Goal: Task Accomplishment & Management: Use online tool/utility

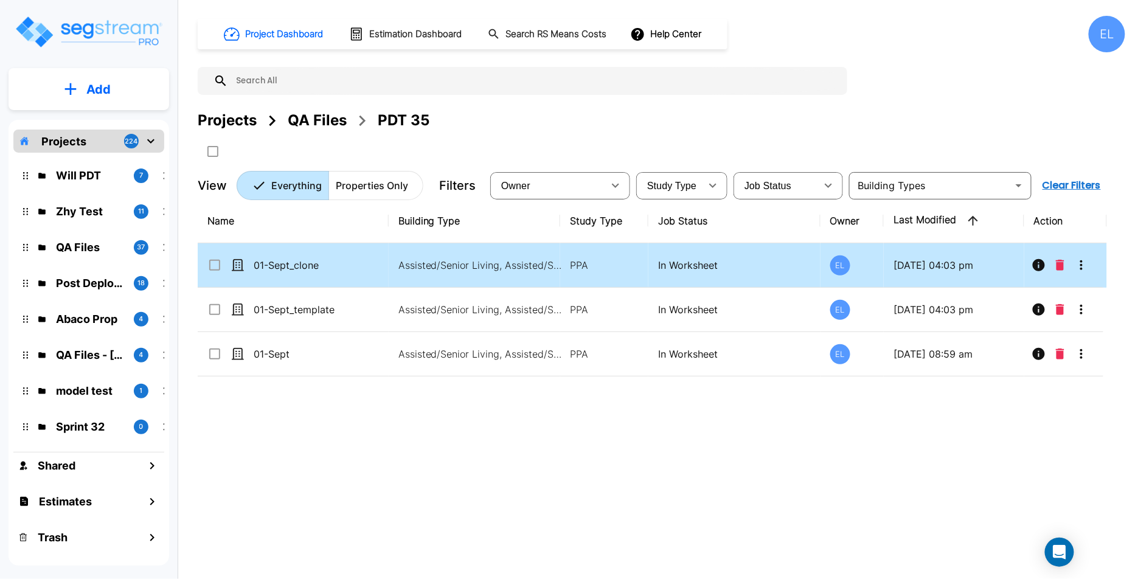
click at [430, 274] on td "Assisted/Senior Living, Assisted/Senior Living Site" at bounding box center [475, 265] width 172 height 44
checkbox input "true"
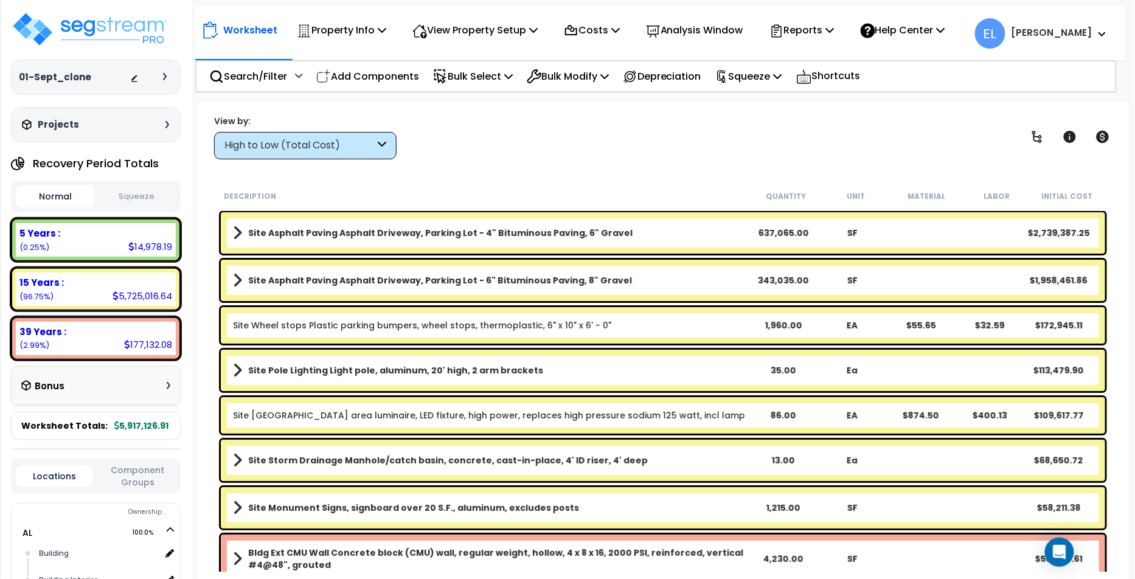
click at [462, 240] on link "Site Asphalt Paving Asphalt Driveway, Parking Lot - 4" Bituminous Paving, 6" Gr…" at bounding box center [491, 232] width 516 height 17
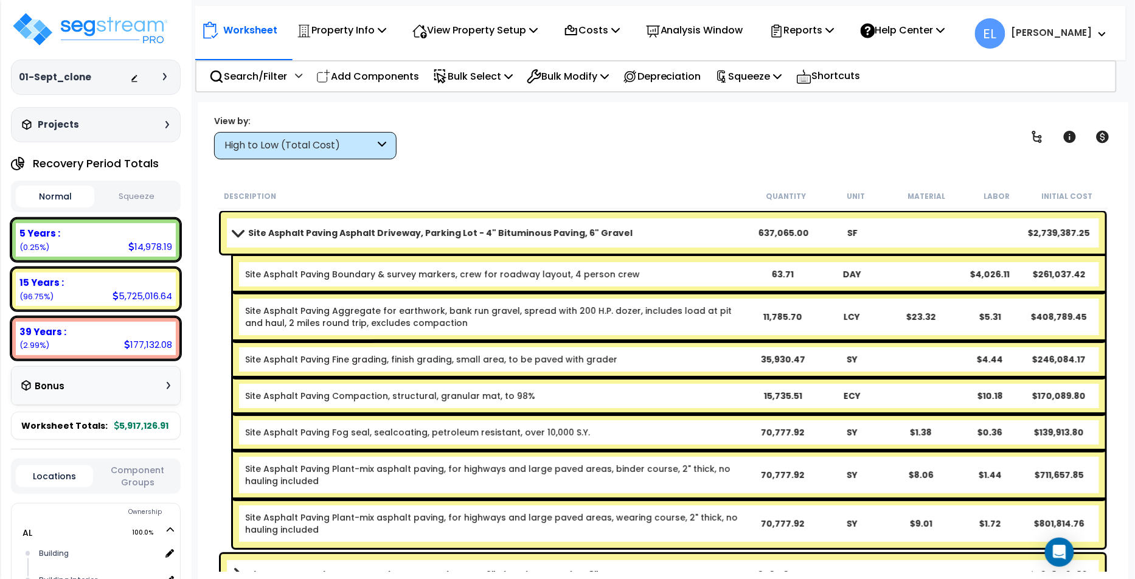
click at [462, 240] on link "Site Asphalt Paving Asphalt Driveway, Parking Lot - 4" Bituminous Paving, 6" Gr…" at bounding box center [491, 232] width 516 height 17
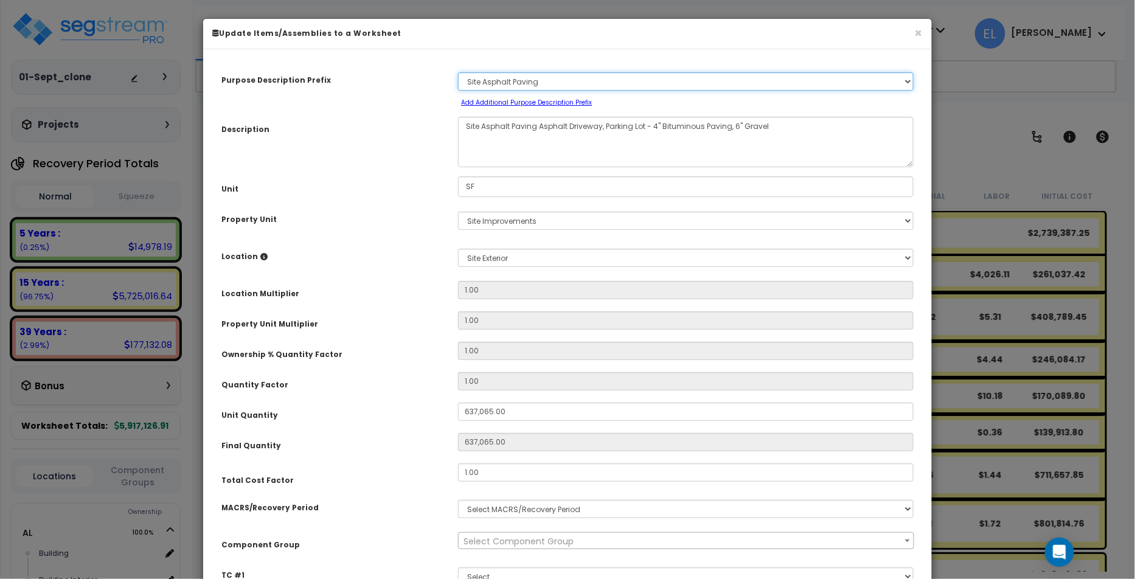
click at [562, 77] on select "Select A/V System A/V System Equipment A/V System Equipment Electric A/V System…" at bounding box center [686, 81] width 456 height 18
select select "71277"
click at [458, 72] on select "Select A/V System A/V System Equipment A/V System Equipment Electric A/V System…" at bounding box center [686, 81] width 456 height 18
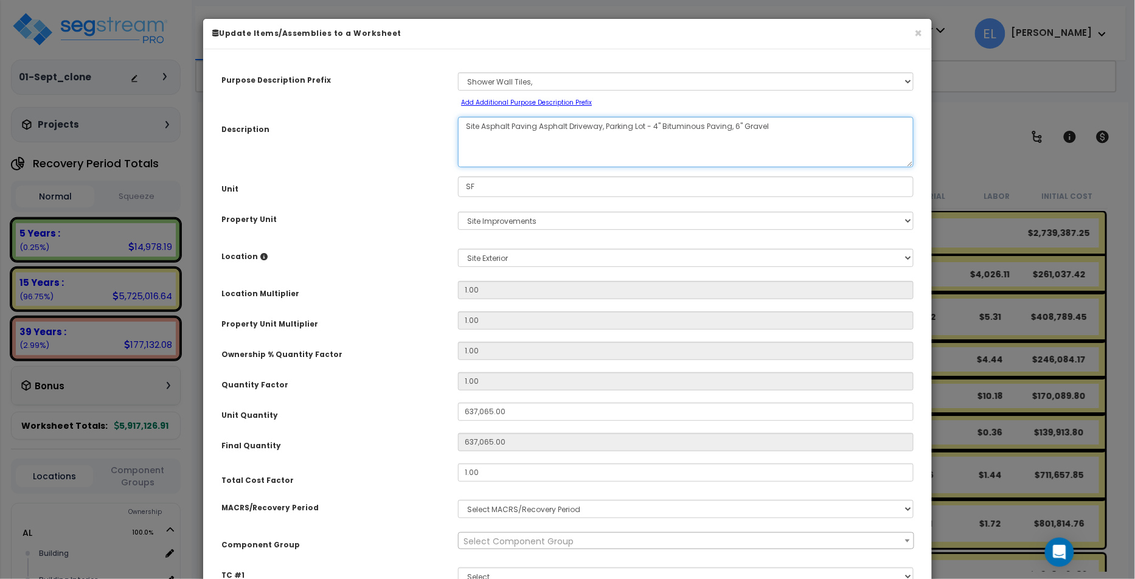
click at [519, 155] on textarea "Site Asphalt Paving Asphalt Driveway, Parking Lot - 4" Bituminous Paving, 6" Gr…" at bounding box center [686, 142] width 456 height 50
drag, startPoint x: 769, startPoint y: 123, endPoint x: 416, endPoint y: 102, distance: 353.4
click at [416, 102] on div "Purpose Description Prefix Select A/V System A/V System Equipment A/V System Eq…" at bounding box center [567, 333] width 710 height 550
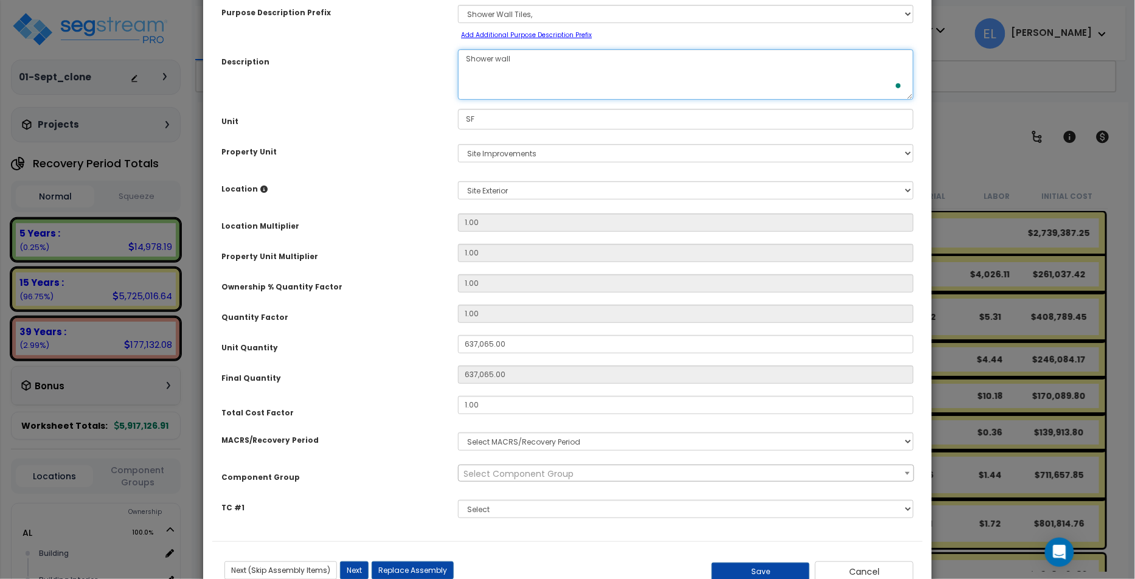
scroll to position [105, 0]
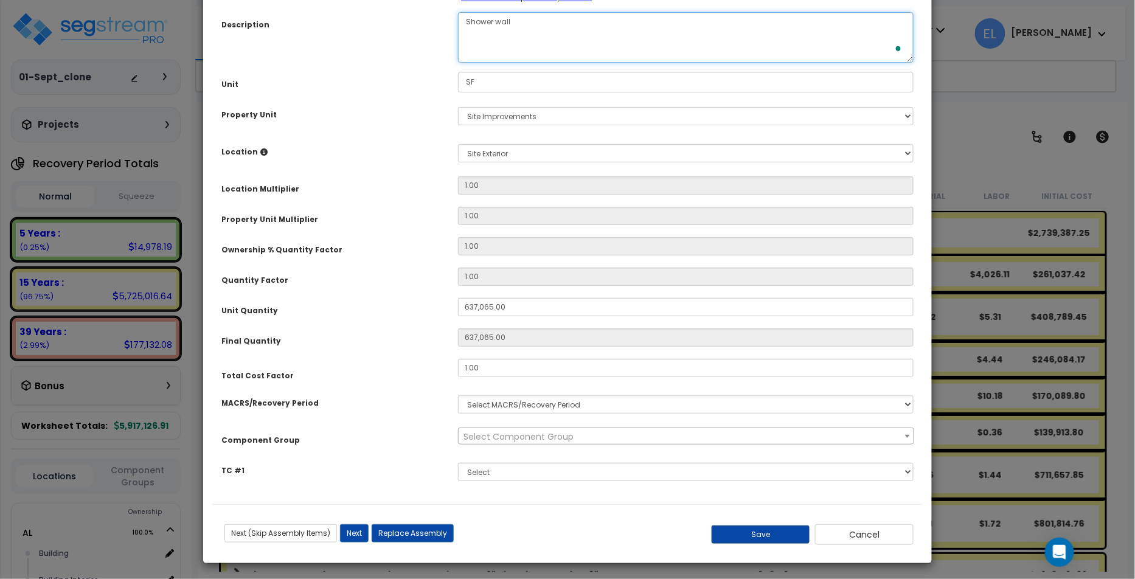
type textarea "Shower wall"
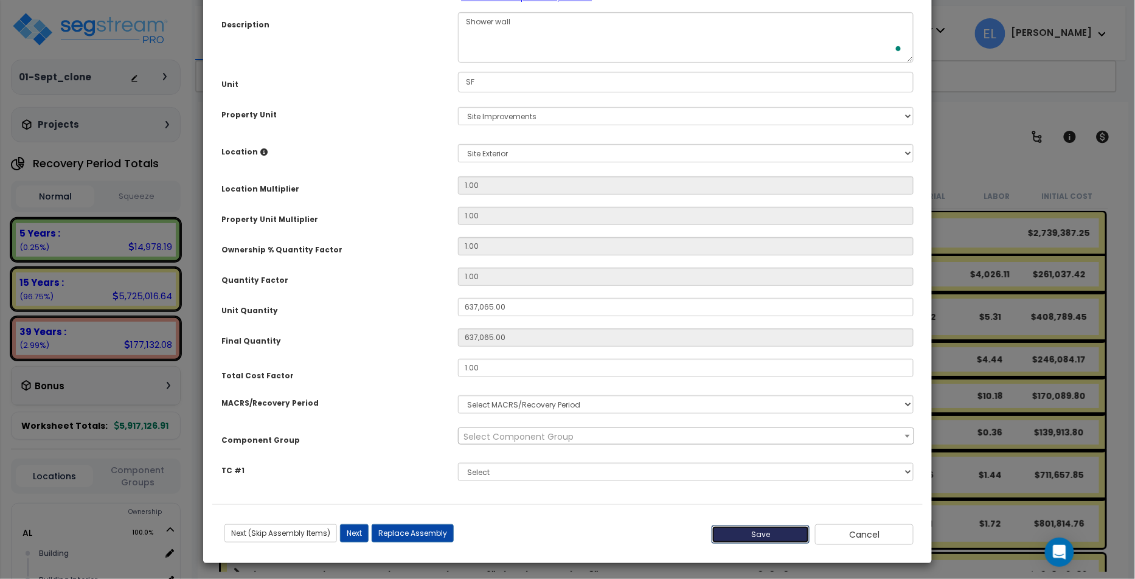
click at [786, 537] on button "Save" at bounding box center [761, 535] width 99 height 18
type input "637065.00"
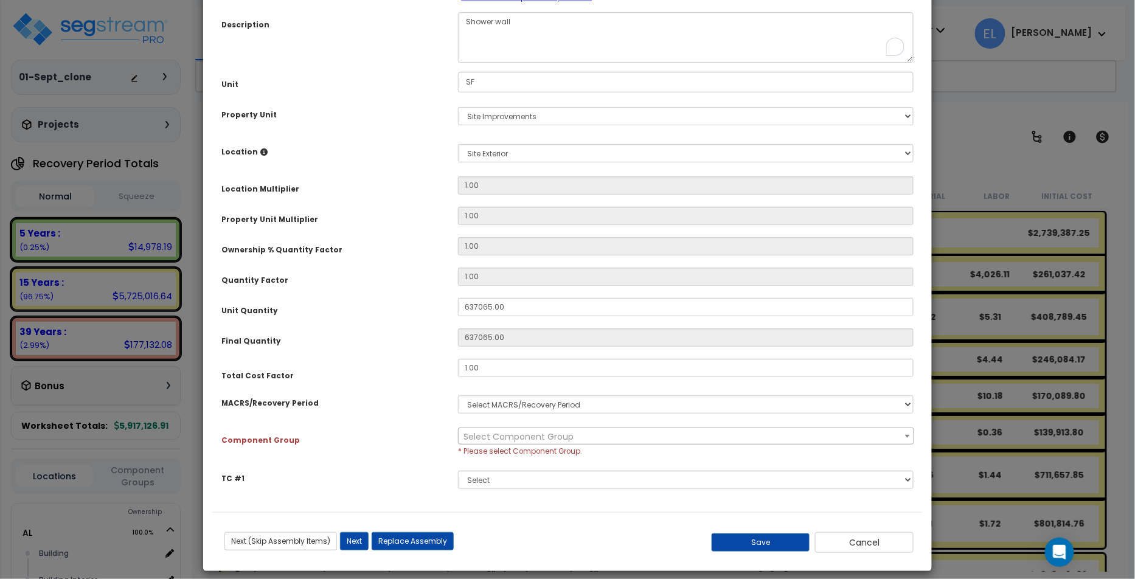
click at [527, 434] on span "Select Component Group" at bounding box center [519, 437] width 110 height 12
drag, startPoint x: 409, startPoint y: 441, endPoint x: 512, endPoint y: 409, distance: 107.2
click at [409, 441] on div "Component Group" at bounding box center [330, 438] width 237 height 21
click at [513, 408] on select "Select MACRS/Recovery Period" at bounding box center [686, 404] width 456 height 18
click at [458, 395] on select "Select MACRS/Recovery Period" at bounding box center [686, 404] width 456 height 18
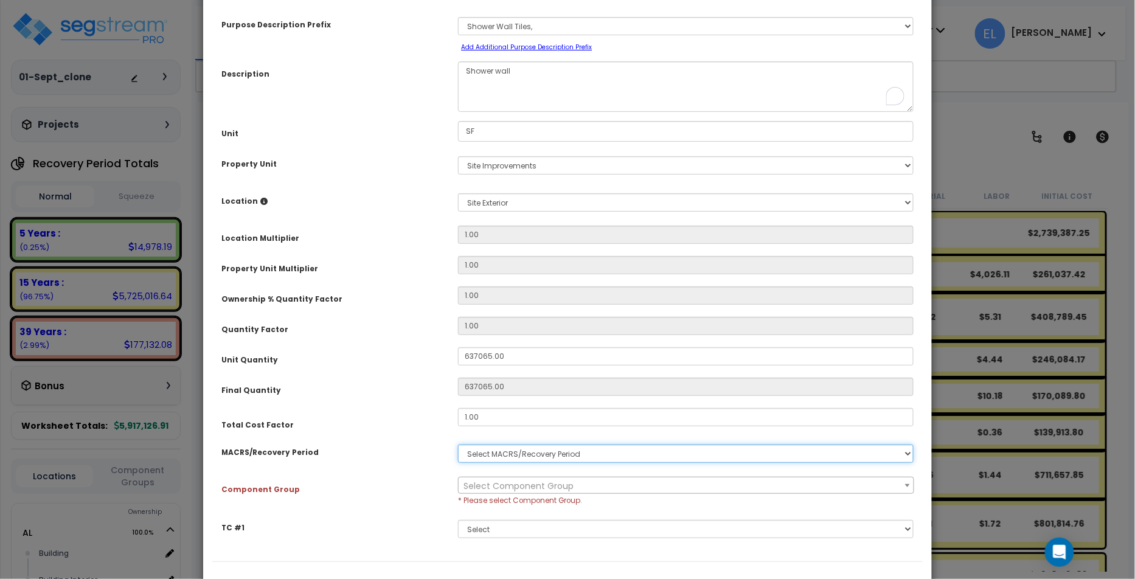
scroll to position [113, 0]
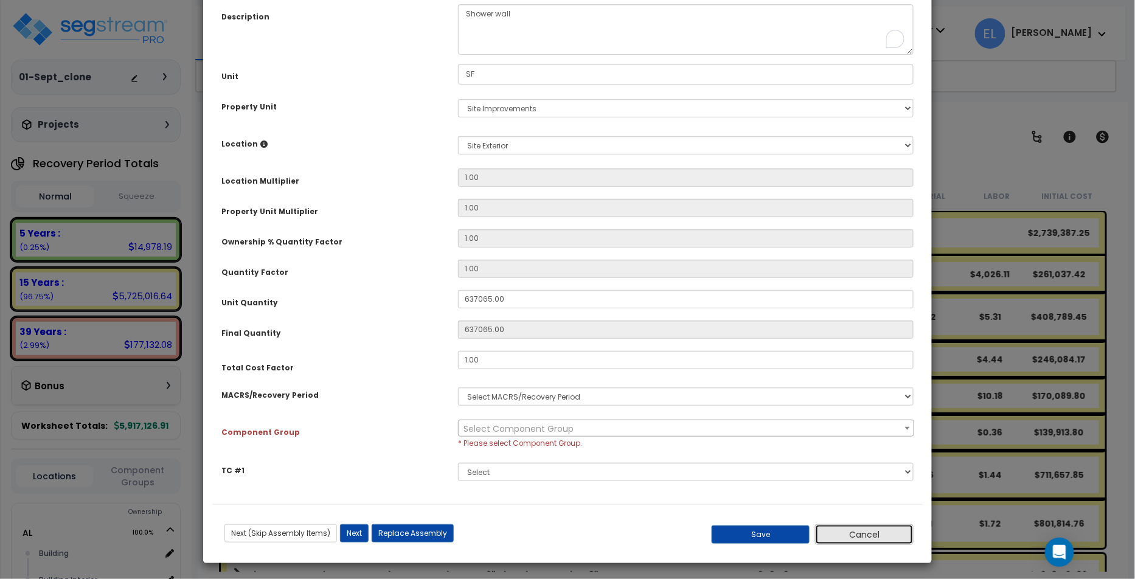
drag, startPoint x: 891, startPoint y: 538, endPoint x: 877, endPoint y: 462, distance: 77.8
click at [891, 538] on button "Cancel" at bounding box center [864, 534] width 99 height 21
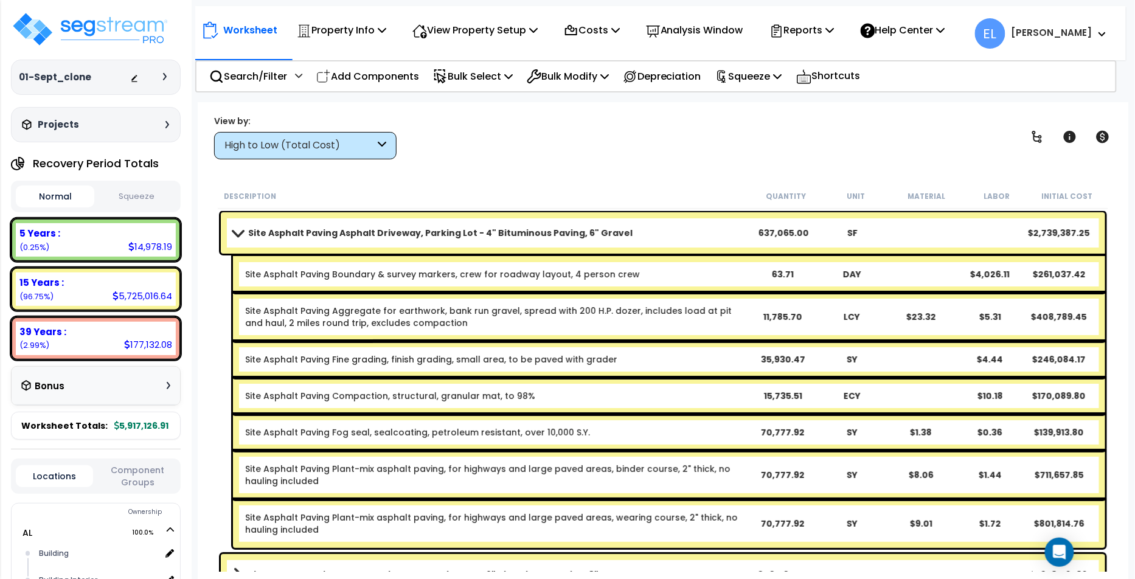
click at [1005, 37] on span "EL" at bounding box center [990, 33] width 30 height 30
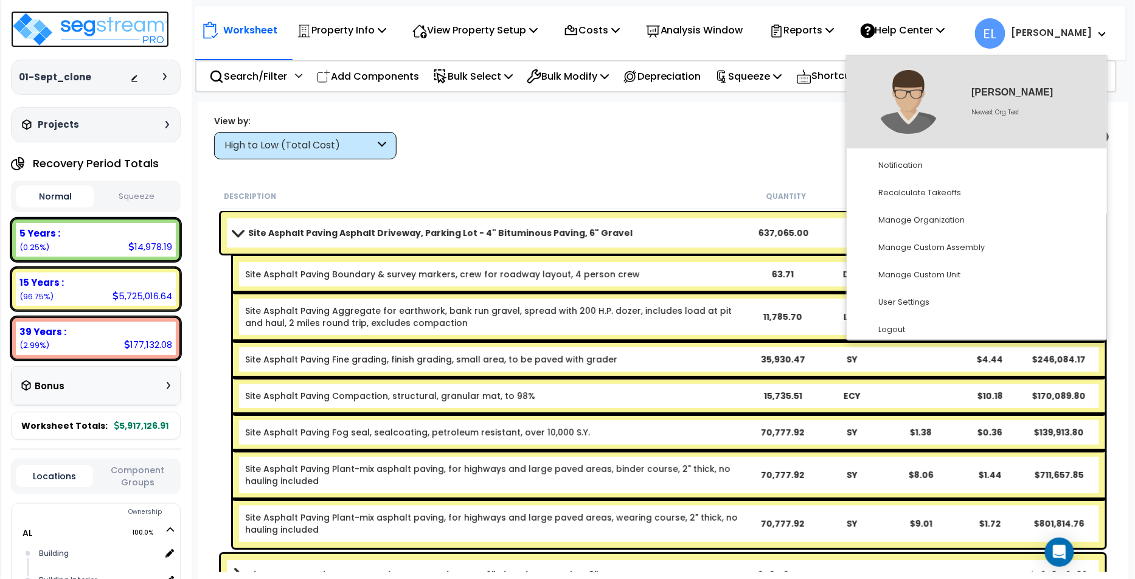
click at [145, 41] on img at bounding box center [90, 29] width 158 height 36
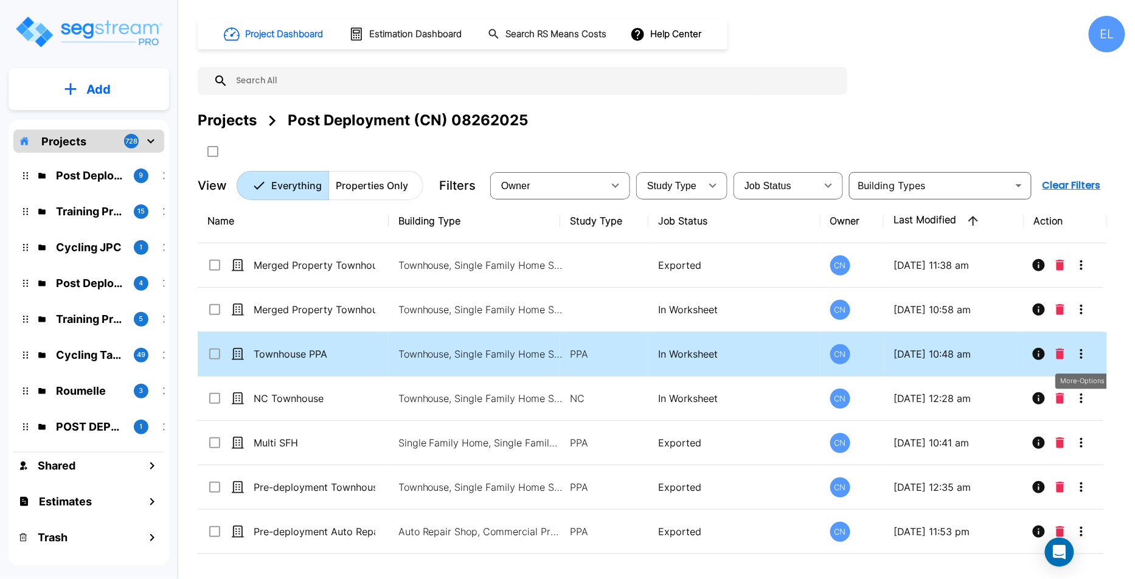
click at [1081, 358] on icon "More-Options" at bounding box center [1081, 354] width 15 height 15
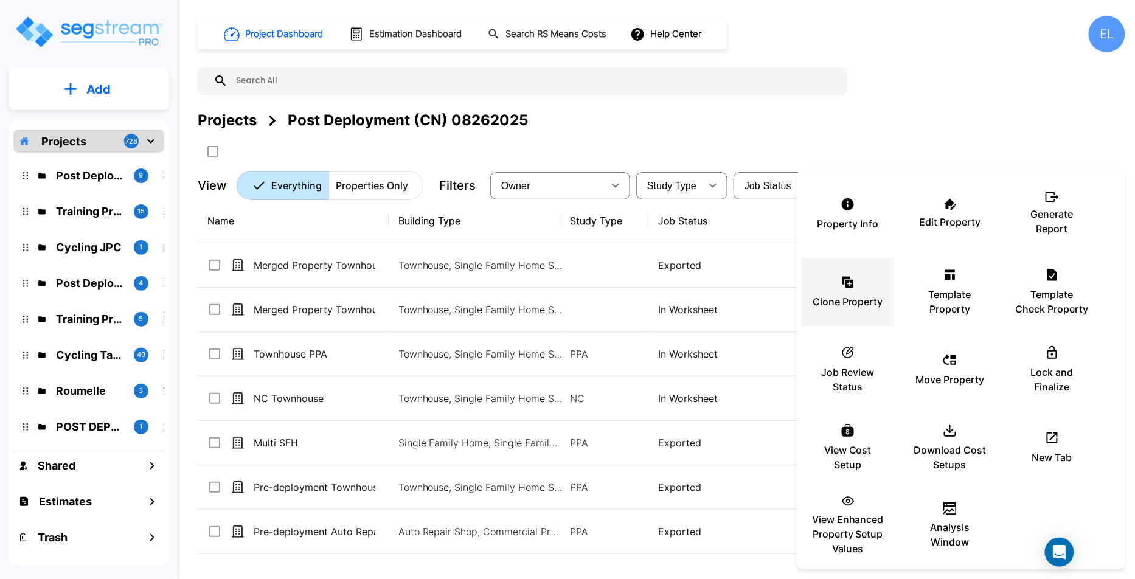
click at [851, 296] on p "Clone Property" at bounding box center [848, 301] width 71 height 15
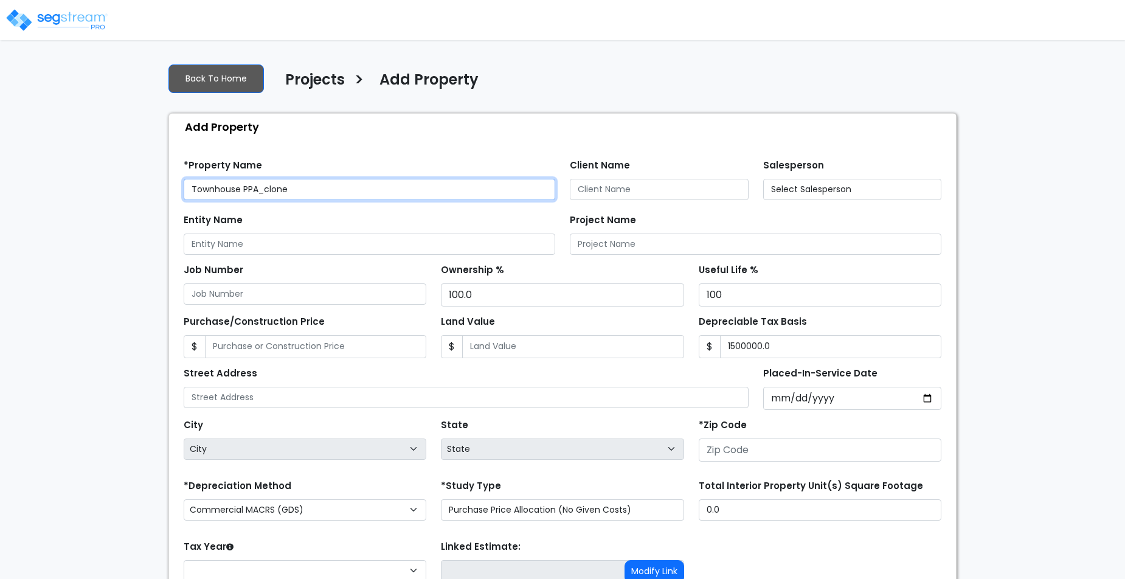
type input "[GEOGRAPHIC_DATA]"
type input "80206"
select select "CRM(_5"
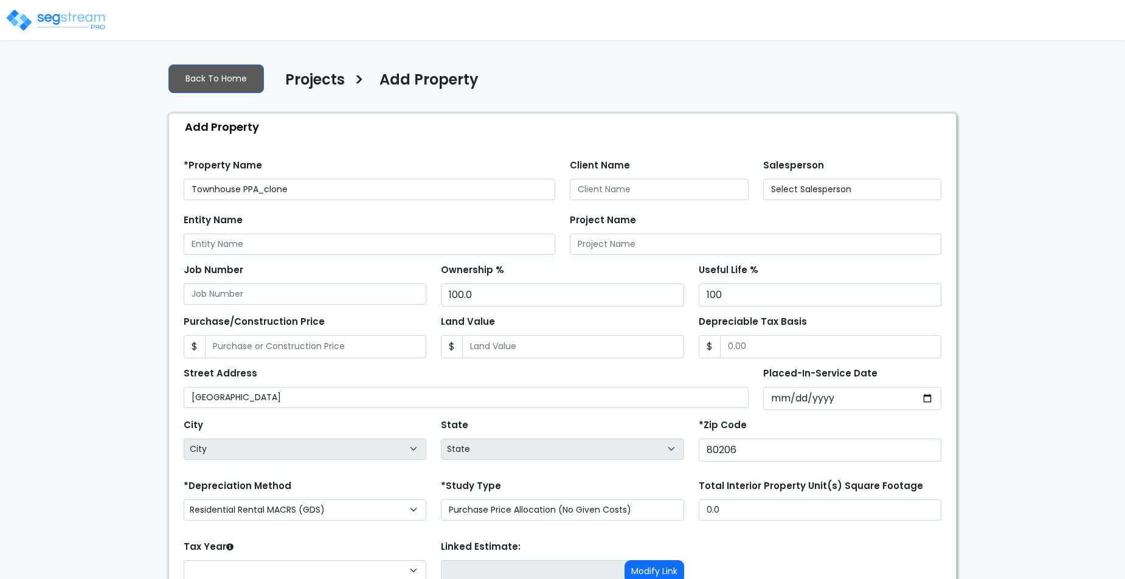
select select "2025"
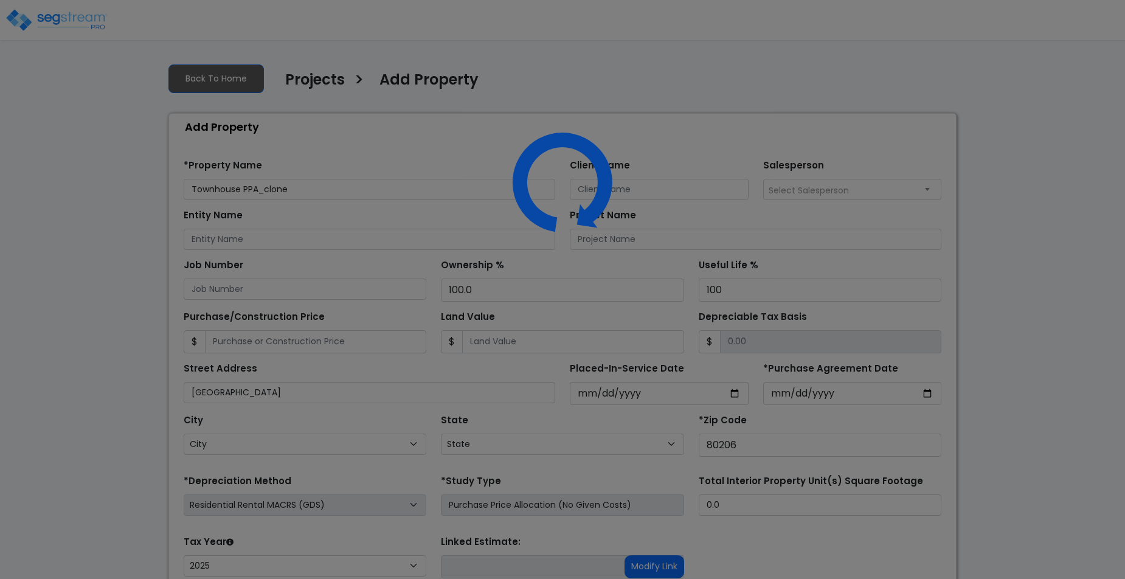
select select "CO"
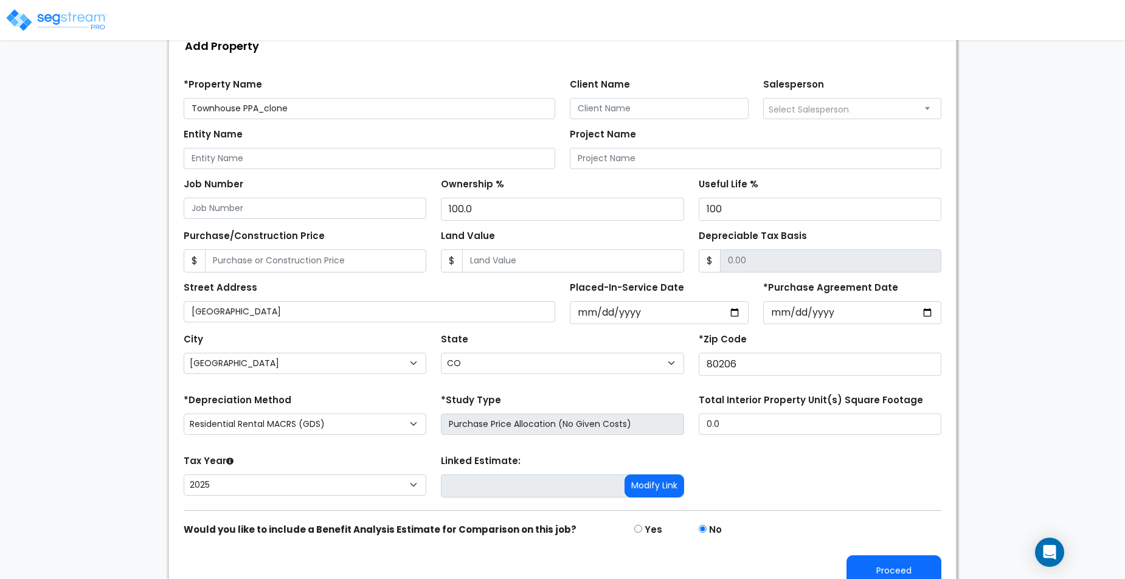
scroll to position [93, 0]
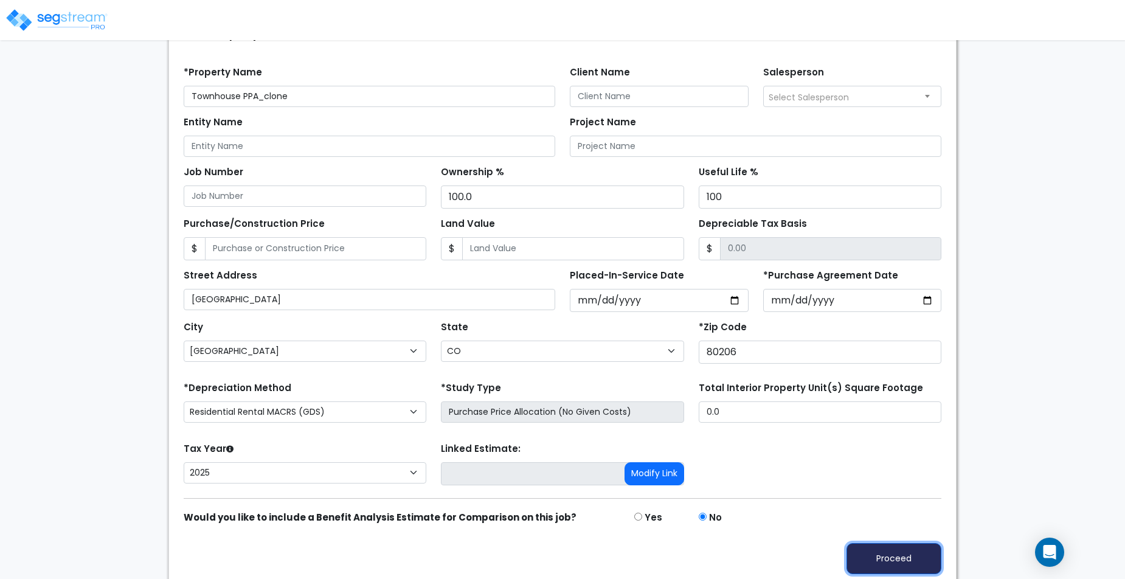
click at [859, 543] on button "Proceed" at bounding box center [894, 558] width 95 height 31
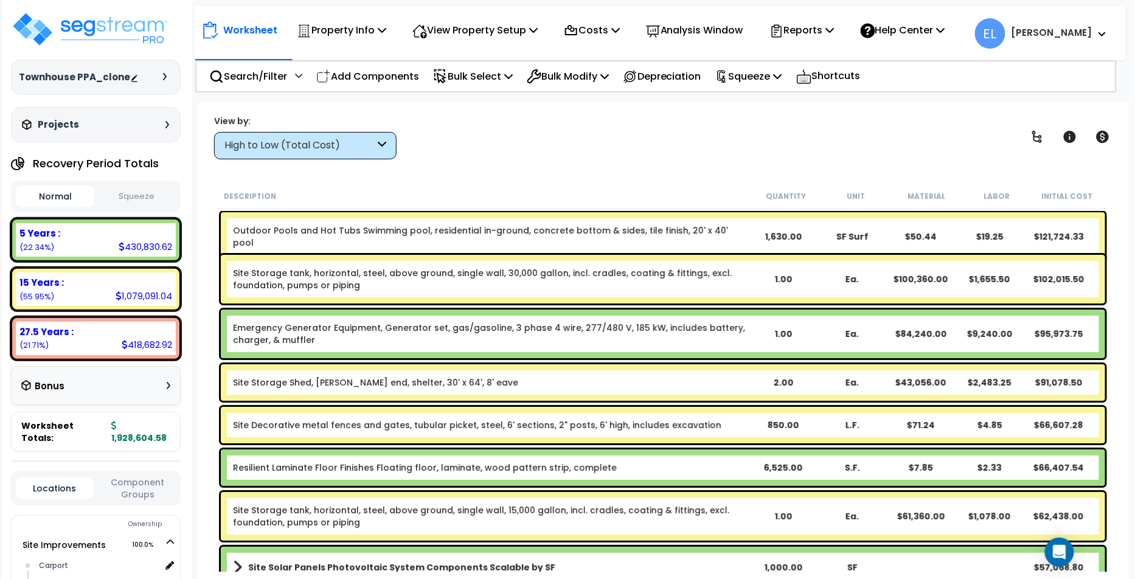
click at [287, 148] on div "High to Low (Total Cost)" at bounding box center [299, 146] width 150 height 14
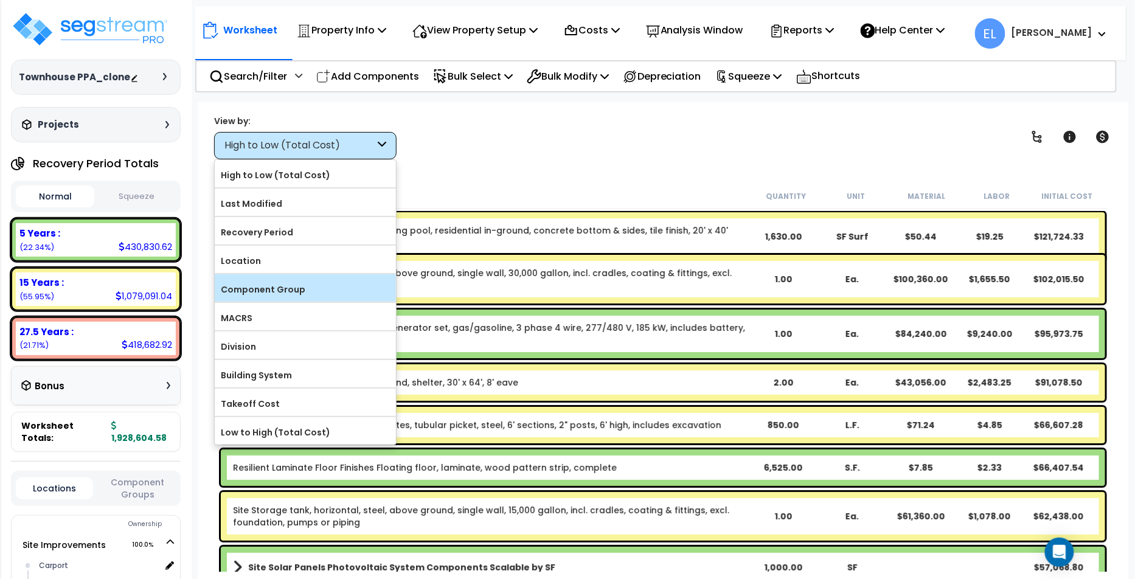
click at [319, 280] on label "Component Group" at bounding box center [305, 289] width 181 height 18
click at [0, 0] on input "Component Group" at bounding box center [0, 0] width 0 height 0
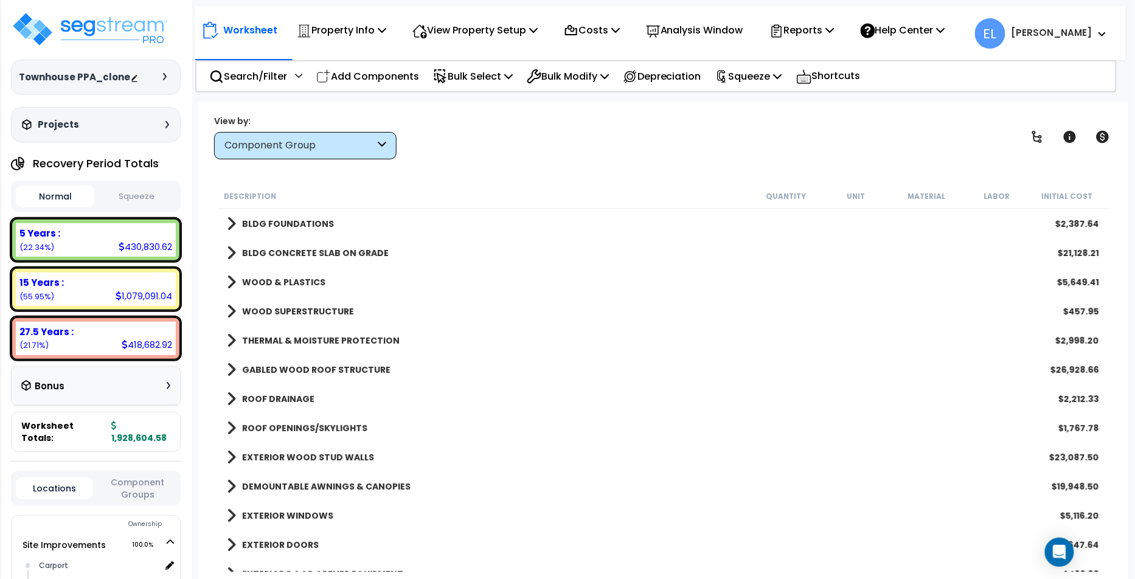
click at [237, 228] on link "BLDG FOUNDATIONS" at bounding box center [280, 223] width 107 height 17
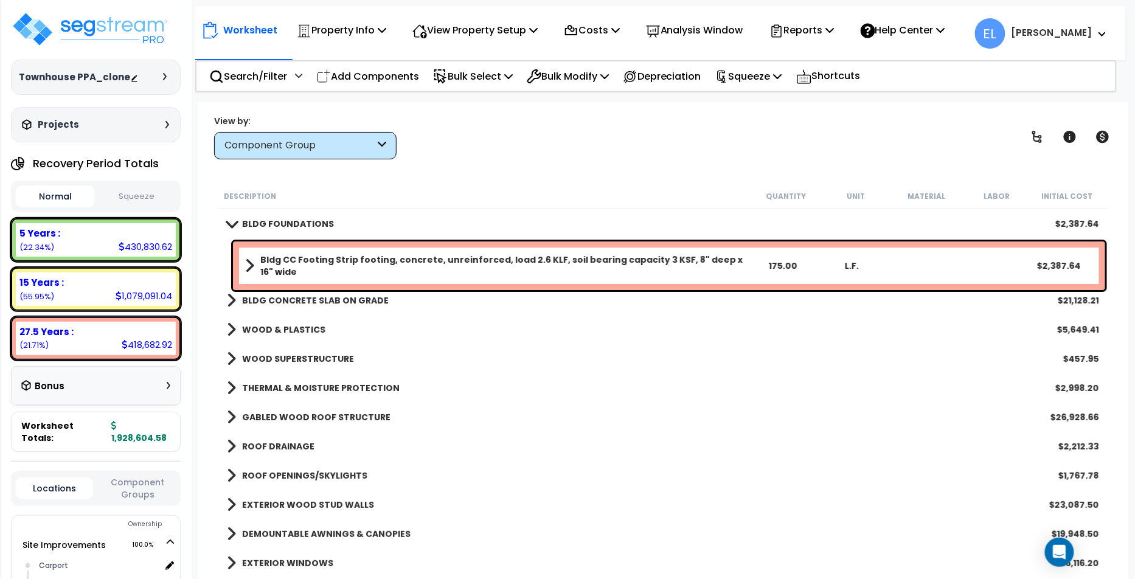
click at [349, 260] on b "Bldg CC Footing Strip footing, concrete, unreinforced, load 2.6 KLF, soil beari…" at bounding box center [503, 266] width 487 height 24
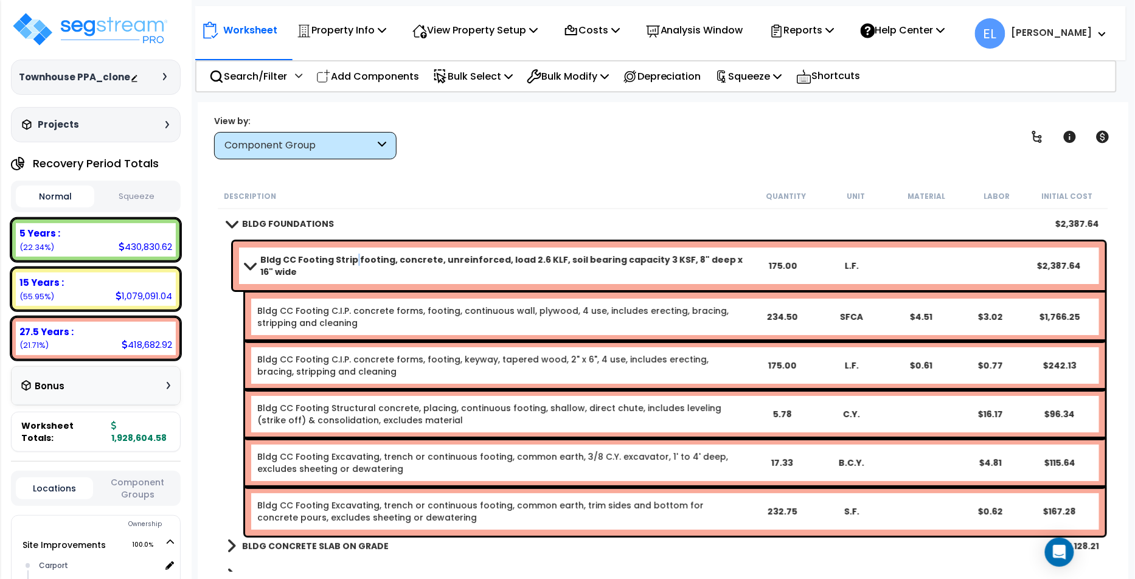
click at [349, 260] on b "Bldg CC Footing Strip footing, concrete, unreinforced, load 2.6 KLF, soil beari…" at bounding box center [503, 266] width 487 height 24
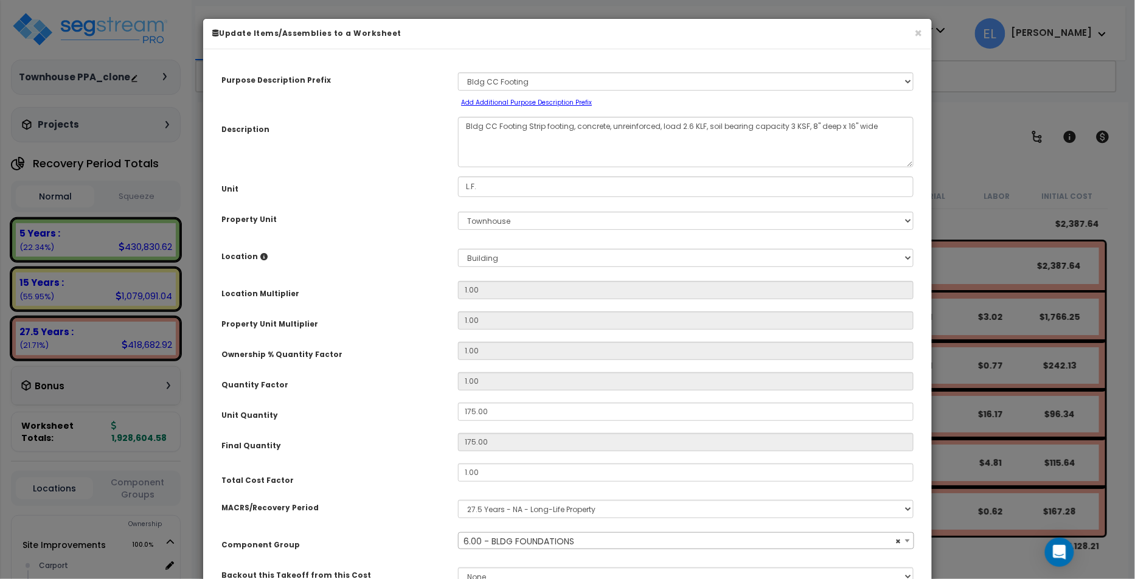
select select "10081"
click at [536, 78] on select "Select A New Purpose Descrip A/V System A/V System Equipment A/V System Equipme…" at bounding box center [686, 81] width 456 height 18
select select "22882"
click at [458, 72] on select "Select A New Purpose Descrip A/V System A/V System Equipment A/V System Equipme…" at bounding box center [686, 81] width 456 height 18
click at [512, 133] on textarea "Bldg CC Footing Strip footing, concrete, unreinforced, load 2.6 KLF, soil beari…" at bounding box center [686, 142] width 456 height 50
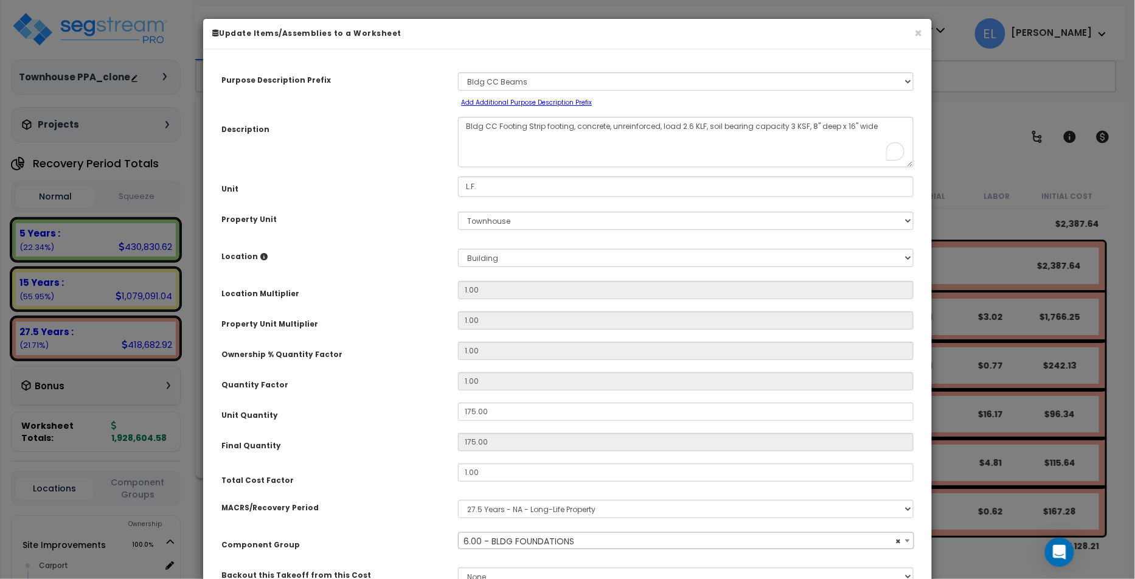
type input "Upda"
click at [686, 135] on textarea "Bldg CC Footing Strip footing, concrete, unreinforced, load 2.6 KLF, soil beari…" at bounding box center [686, 142] width 456 height 50
click at [680, 140] on textarea "Bldg CC Footing Strip footing, concrete, unreinforced, load 2.6 KLF, soil beari…" at bounding box center [686, 142] width 456 height 50
type textarea "Bldg CC Footing Strip footing, concrete, unreinforced, load 2.6 KLF, soil beari…"
click at [777, 145] on textarea "Bldg CC Footing Strip footing, concrete, unreinforced, load 2.6 KLF, soil beari…" at bounding box center [686, 142] width 456 height 50
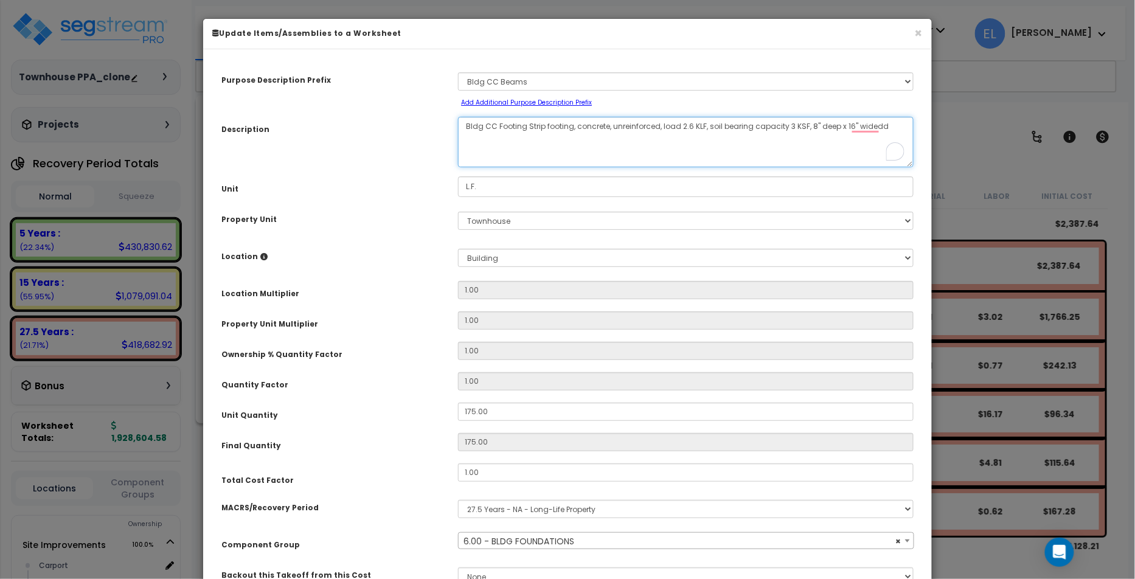
drag, startPoint x: 892, startPoint y: 133, endPoint x: 439, endPoint y: 125, distance: 453.9
click at [439, 125] on div "Description Bldg CC Footing Strip footing, concrete, unreinforced, load 2.6 KLF…" at bounding box center [567, 142] width 710 height 50
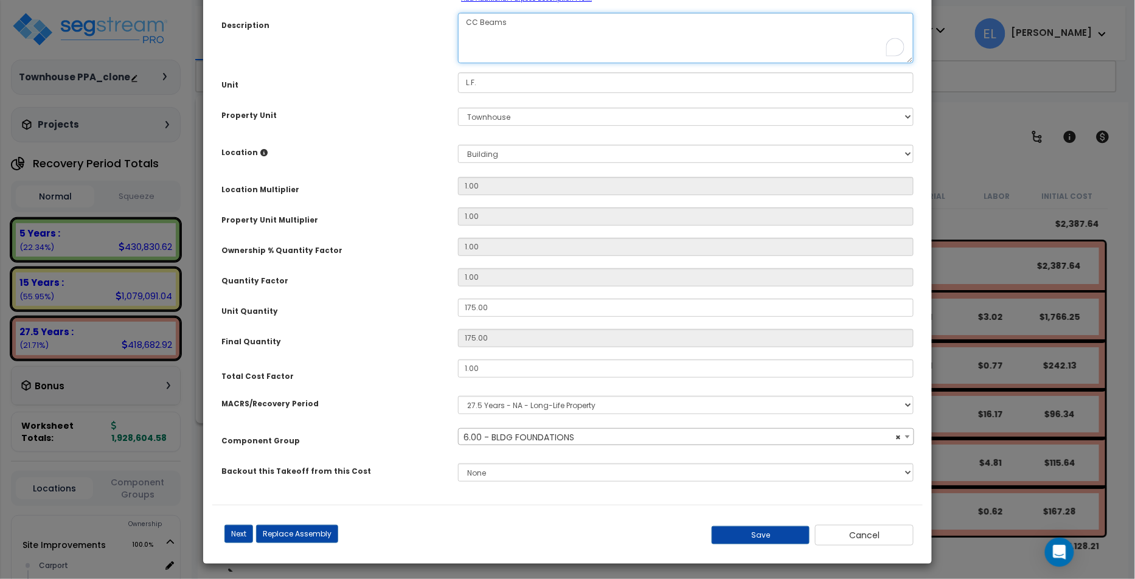
scroll to position [105, 0]
type textarea "CC Beams"
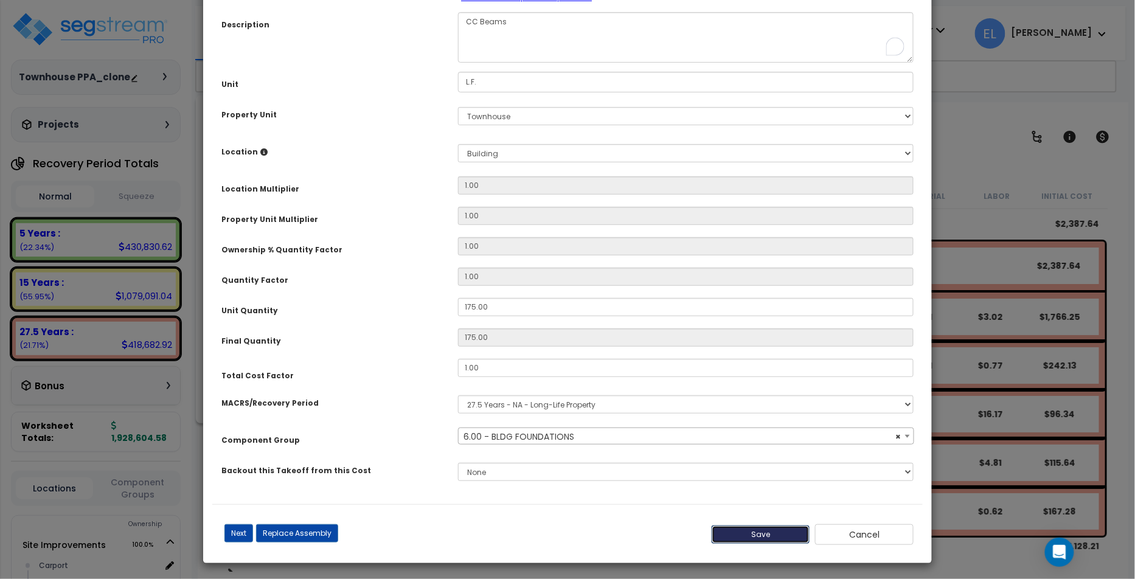
click at [764, 533] on button "Save" at bounding box center [761, 535] width 99 height 18
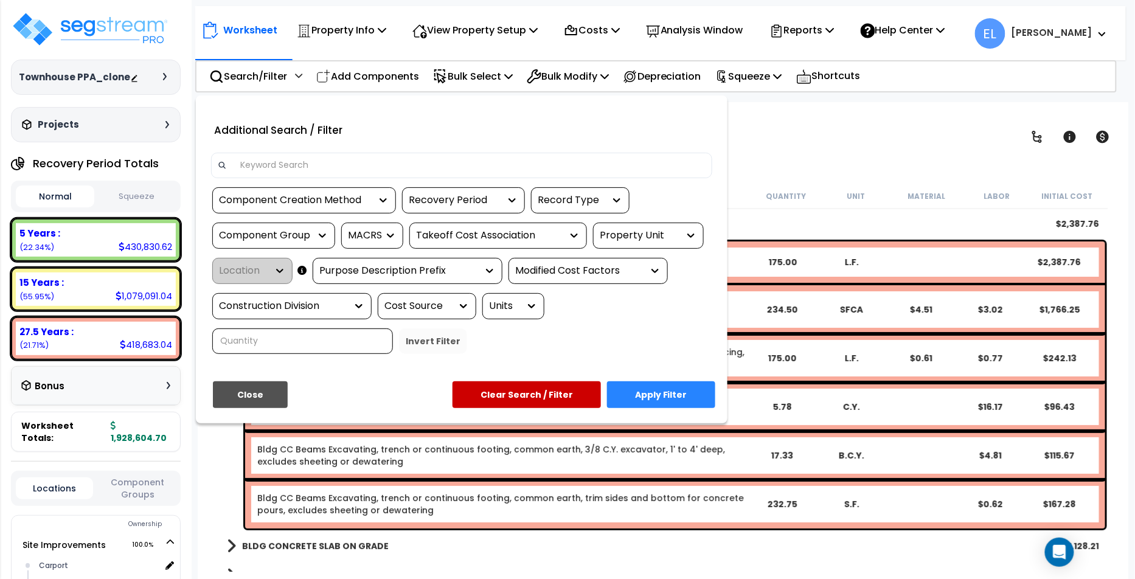
click at [778, 138] on div at bounding box center [567, 289] width 1135 height 579
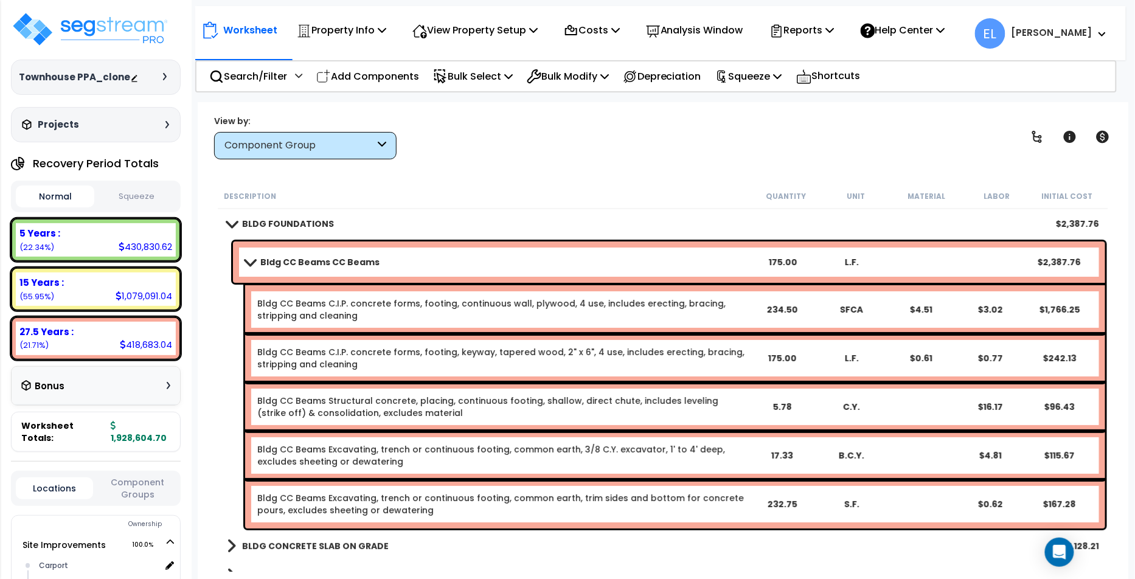
click at [338, 262] on b "Bldg CC Beams CC Beams" at bounding box center [319, 262] width 119 height 12
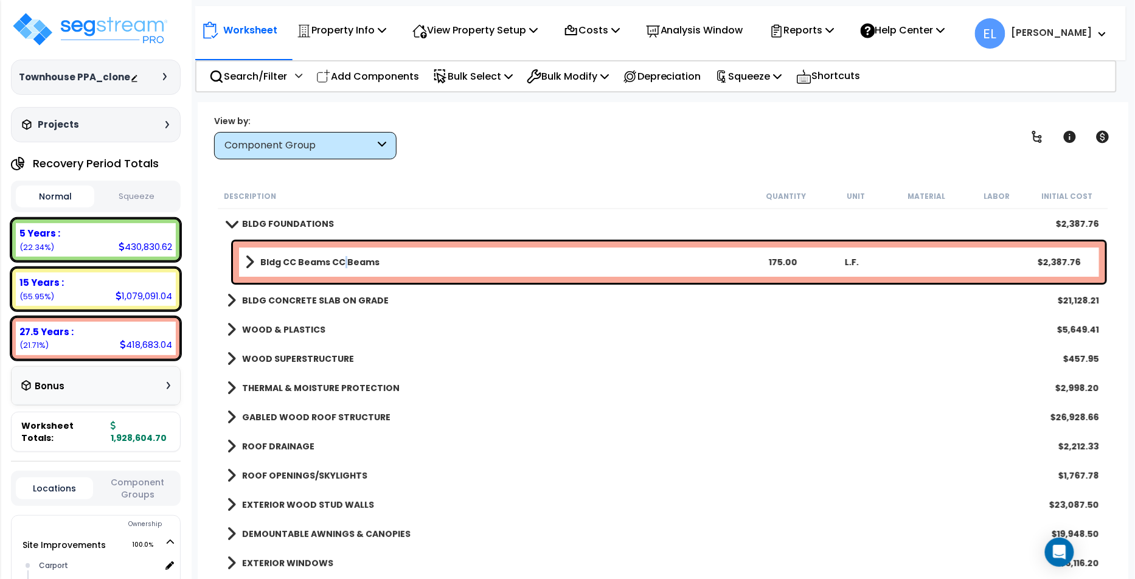
click at [338, 262] on b "Bldg CC Beams CC Beams" at bounding box center [319, 262] width 119 height 12
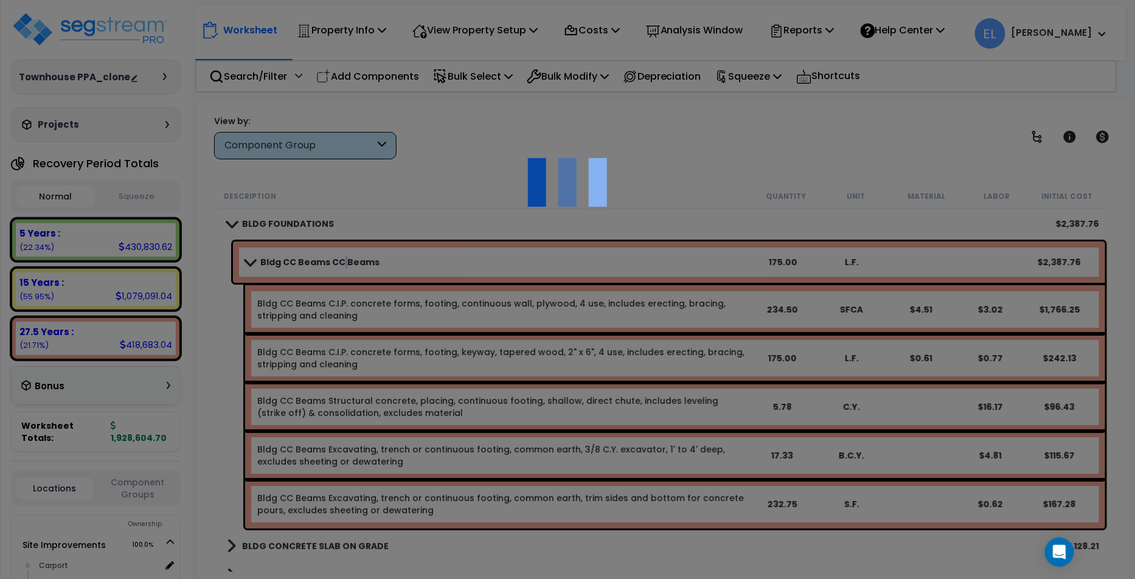
scroll to position [0, 0]
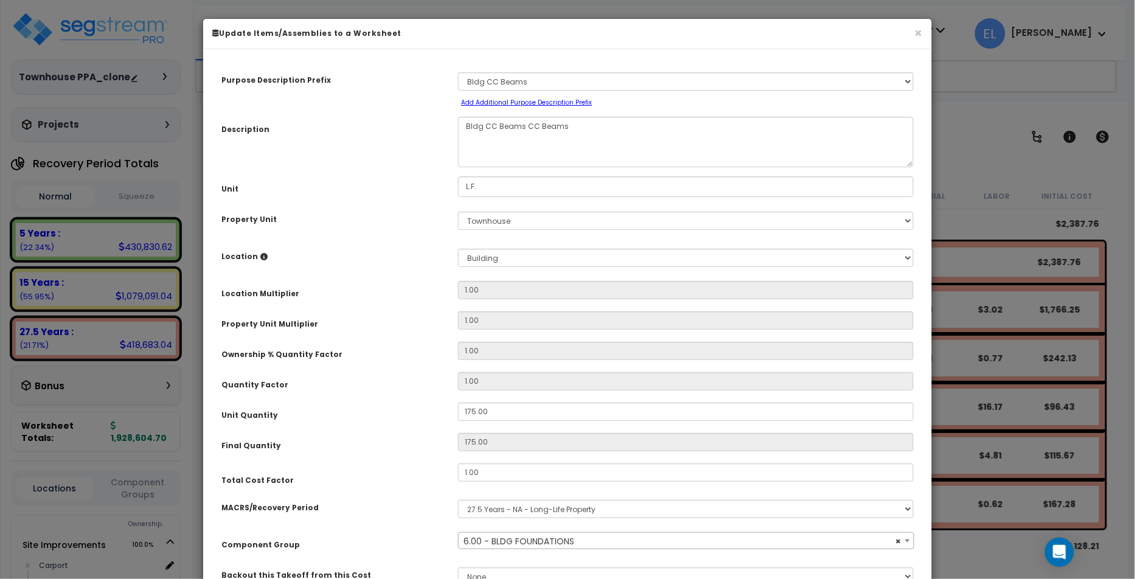
select select "10081"
click at [518, 102] on small "Add Additional Purpose Description Prefix" at bounding box center [526, 102] width 131 height 9
select select "Others"
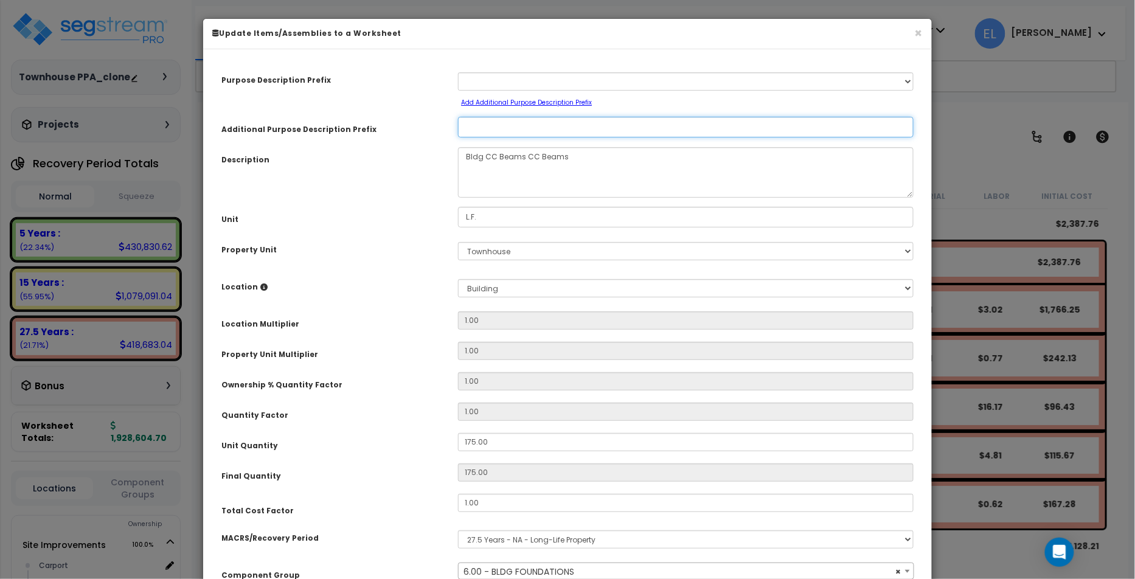
click at [514, 122] on input "Additional Purpose Description Prefix" at bounding box center [686, 127] width 456 height 21
click at [920, 29] on button "×" at bounding box center [919, 33] width 8 height 13
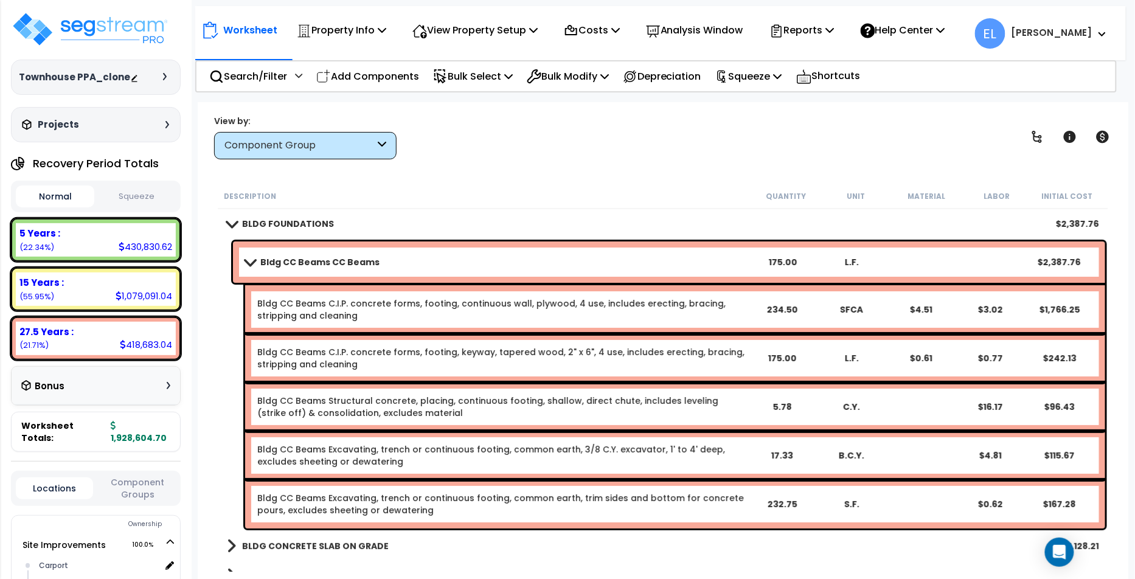
click at [309, 296] on div "Bldg CC Beams C.I.P. concrete forms, footing, continuous wall, plywood, 4 use, …" at bounding box center [675, 309] width 860 height 49
click at [335, 256] on b "Bldg CC Beams CC Beams" at bounding box center [319, 262] width 119 height 12
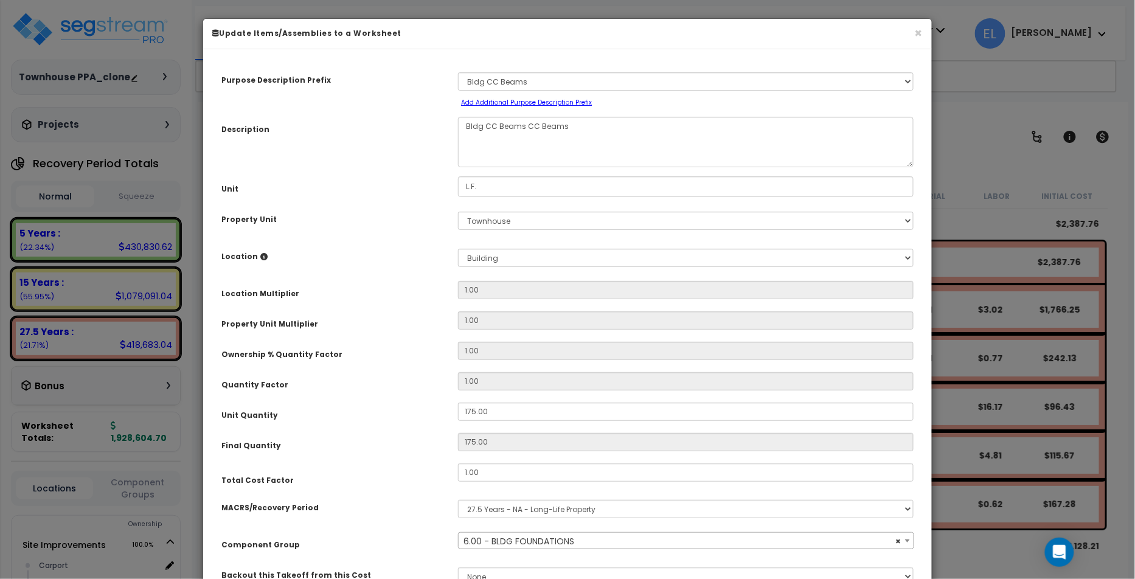
select select "10081"
click at [546, 103] on small "Add Additional Purpose Description Prefix" at bounding box center [526, 102] width 131 height 9
select select "Others"
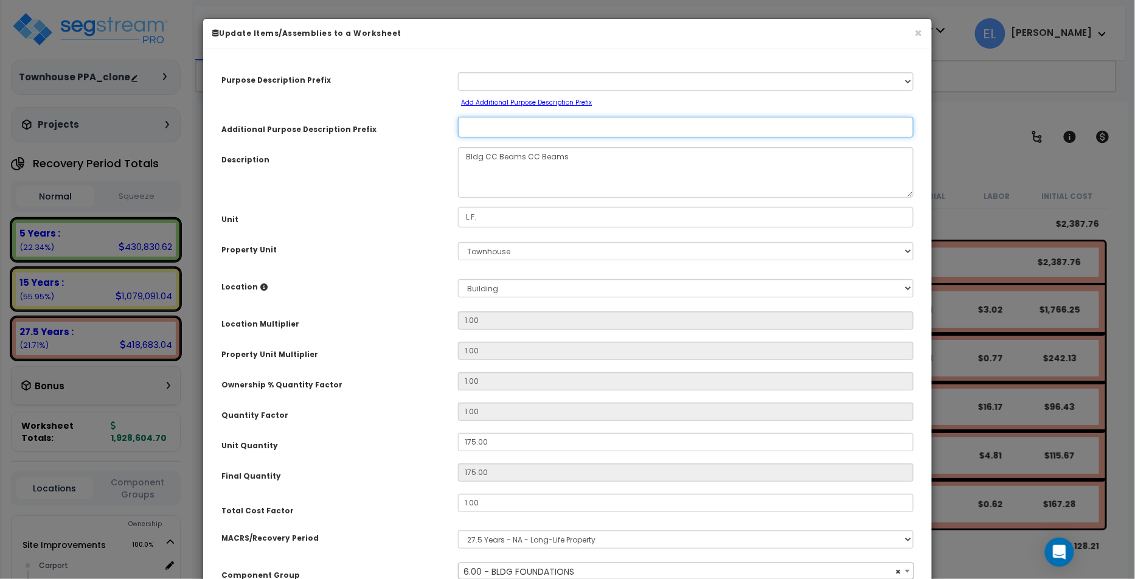
click at [523, 126] on input "Additional Purpose Description Prefix" at bounding box center [686, 127] width 456 height 21
type input "d"
type input "b"
type input "bbc beams new test"
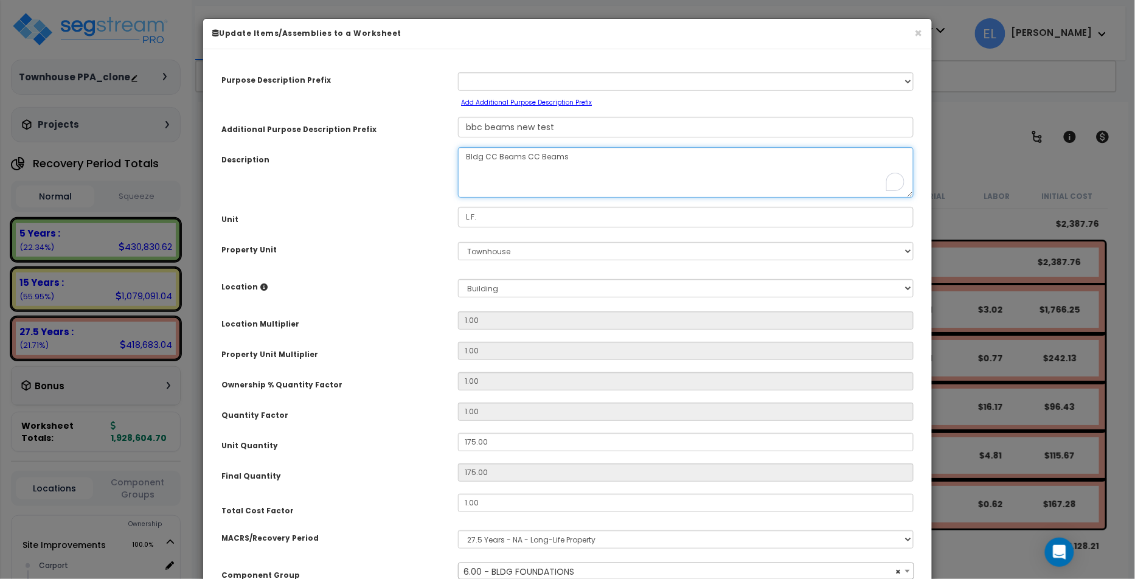
click at [641, 147] on textarea "Bldg CC Beams CC Beams" at bounding box center [686, 172] width 456 height 50
click at [636, 154] on textarea "Bldg CC Beams CC Beams" at bounding box center [686, 172] width 456 height 50
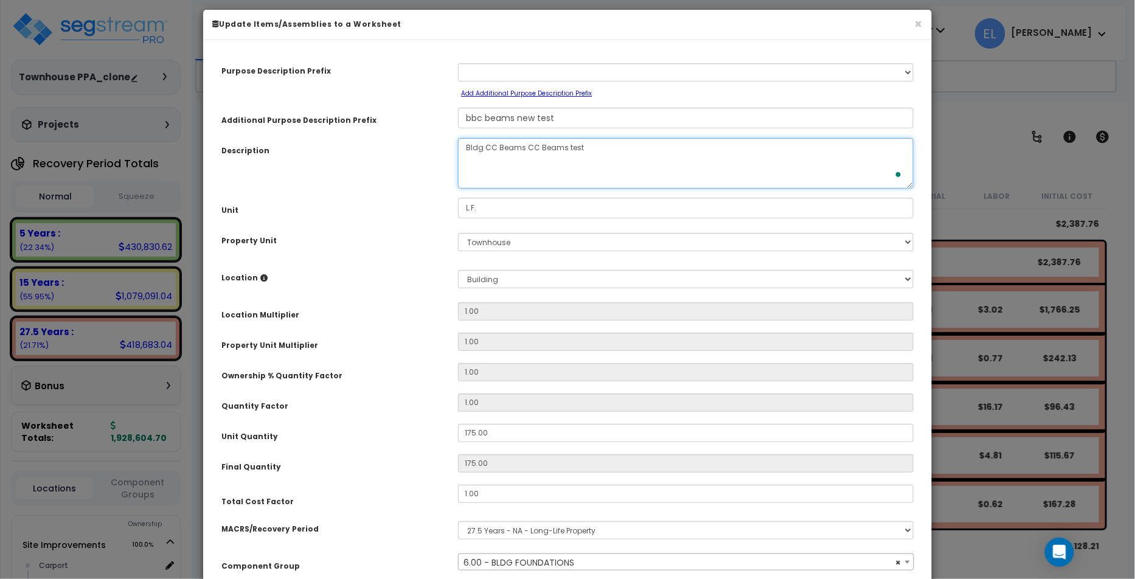
scroll to position [135, 0]
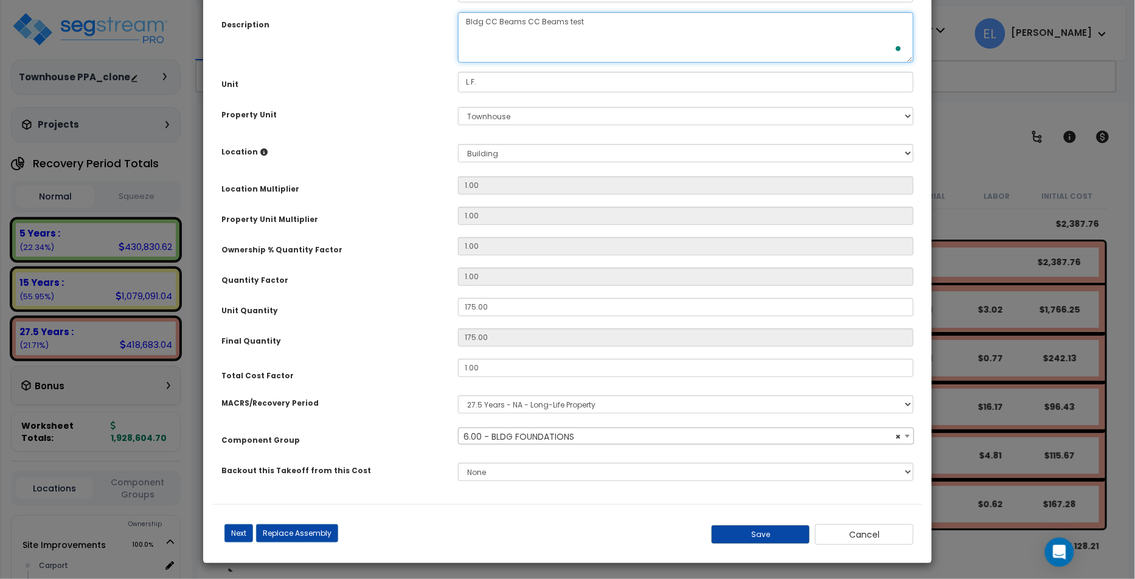
type textarea "Bldg CC Beams CC Beams test"
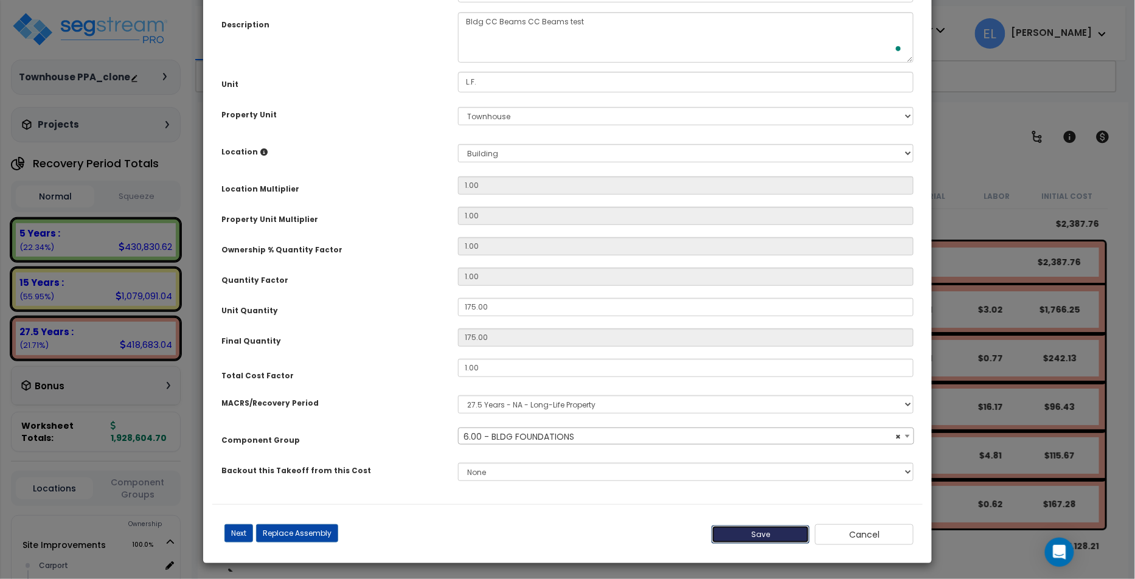
click at [743, 537] on button "Save" at bounding box center [761, 535] width 99 height 18
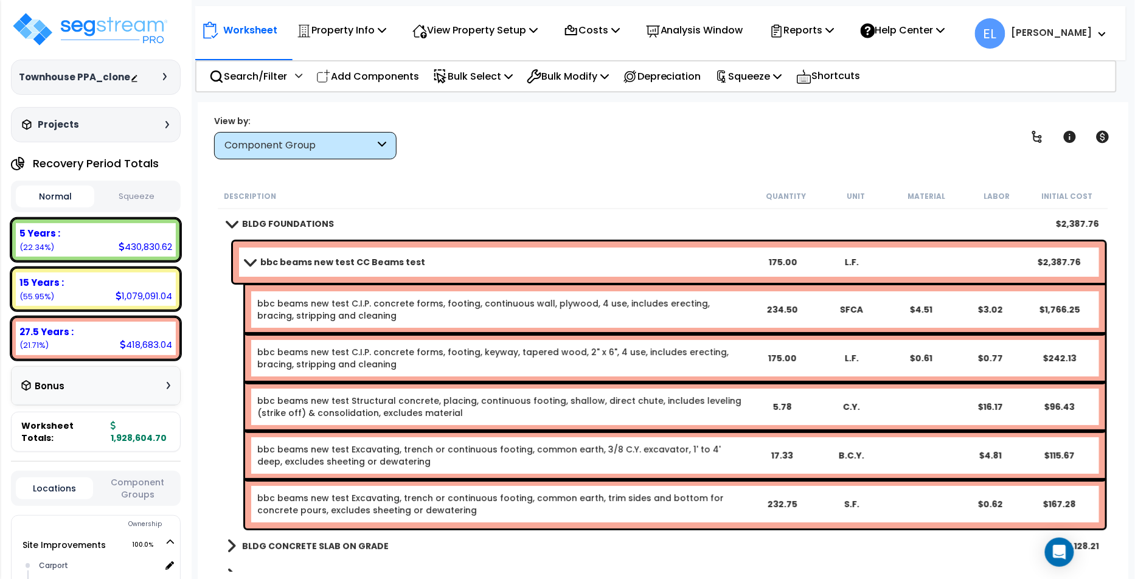
click at [435, 262] on link "bbc beams new test CC Beams test" at bounding box center [496, 262] width 502 height 17
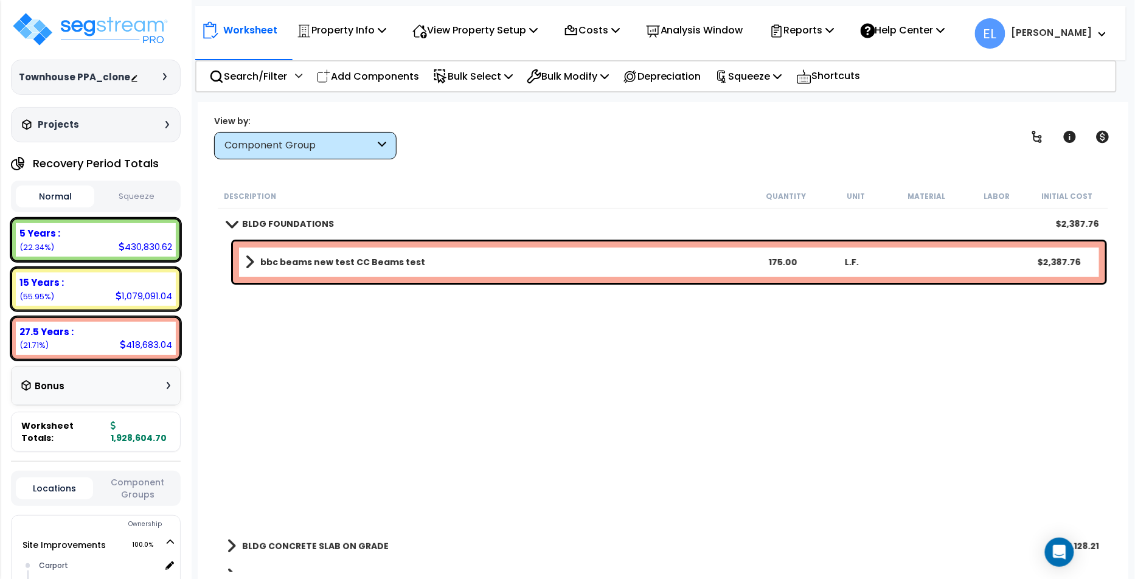
click at [435, 262] on link "bbc beams new test CC Beams test" at bounding box center [496, 262] width 502 height 17
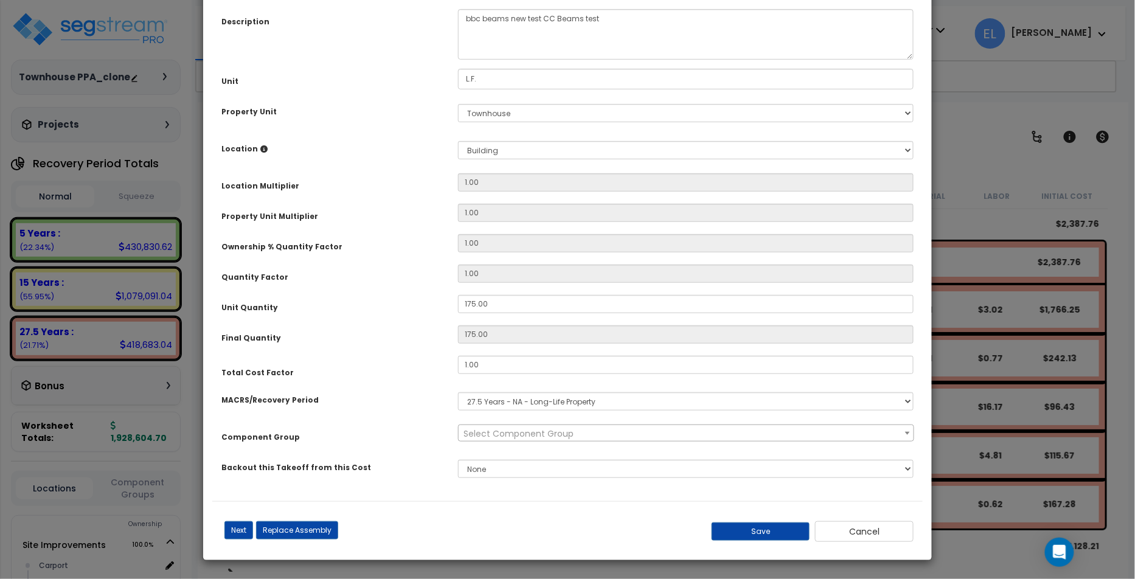
scroll to position [0, 0]
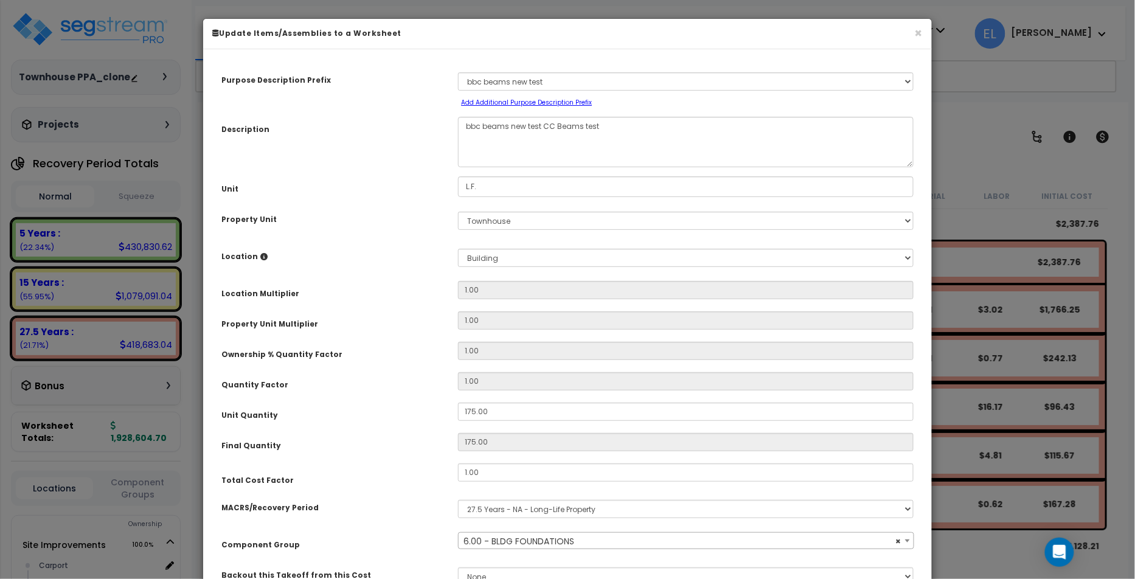
select select "10081"
click at [571, 79] on select "Select A New Purpose Descrip A/V System A/V System Equipment A/V System Equipme…" at bounding box center [686, 81] width 456 height 18
select select "62980"
click at [458, 72] on select "Select A New Purpose Descrip A/V System A/V System Equipment A/V System Equipme…" at bounding box center [686, 81] width 456 height 18
click at [554, 153] on textarea "bbc beams new test CC Beams test" at bounding box center [686, 142] width 456 height 50
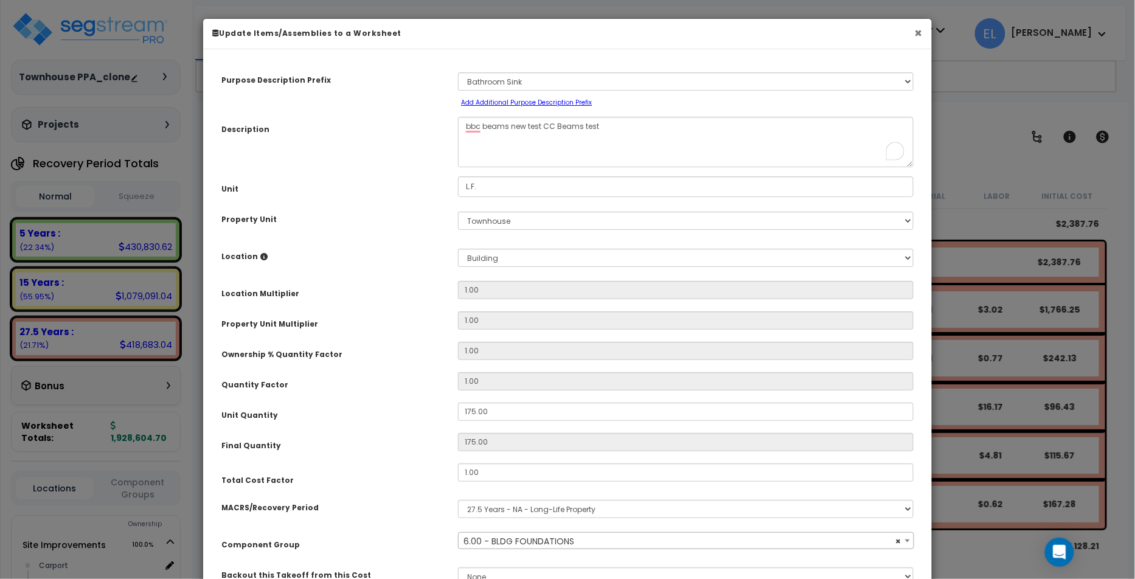
click at [918, 30] on button "×" at bounding box center [919, 33] width 8 height 13
